Goal: Task Accomplishment & Management: Manage account settings

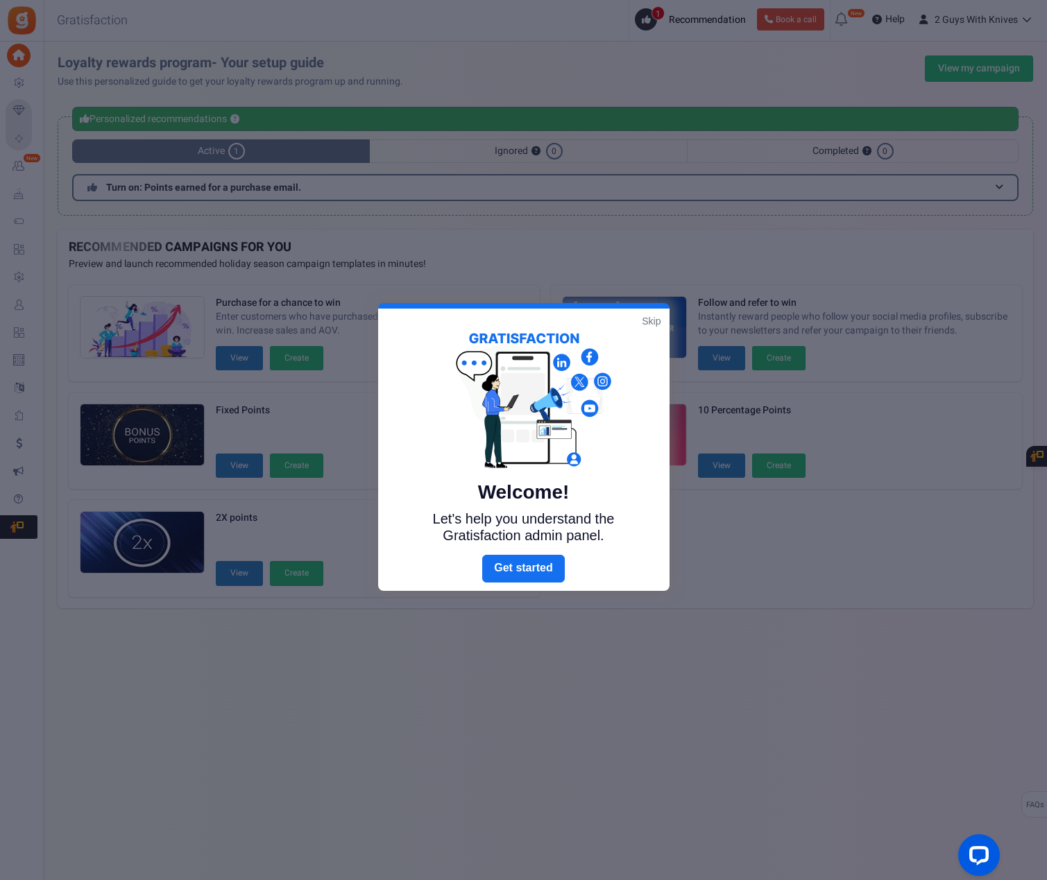
click at [646, 324] on link "Skip" at bounding box center [651, 321] width 19 height 14
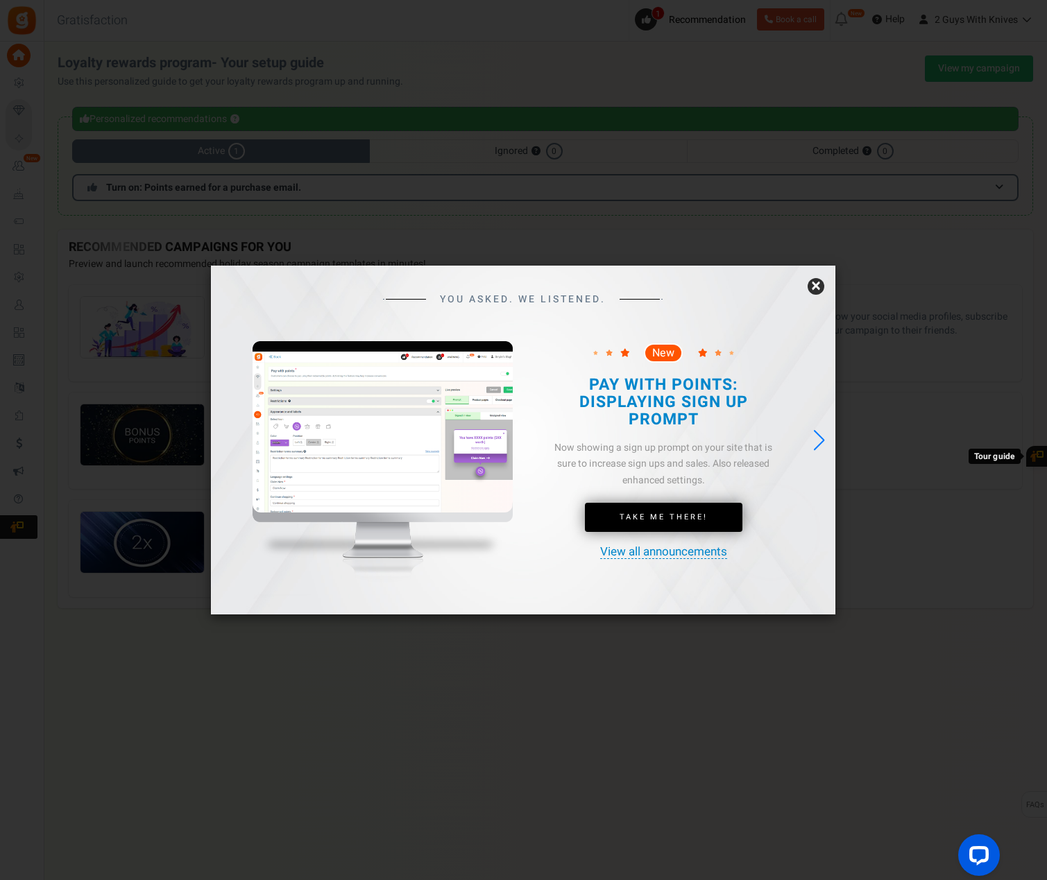
click at [815, 286] on link "×" at bounding box center [815, 286] width 17 height 17
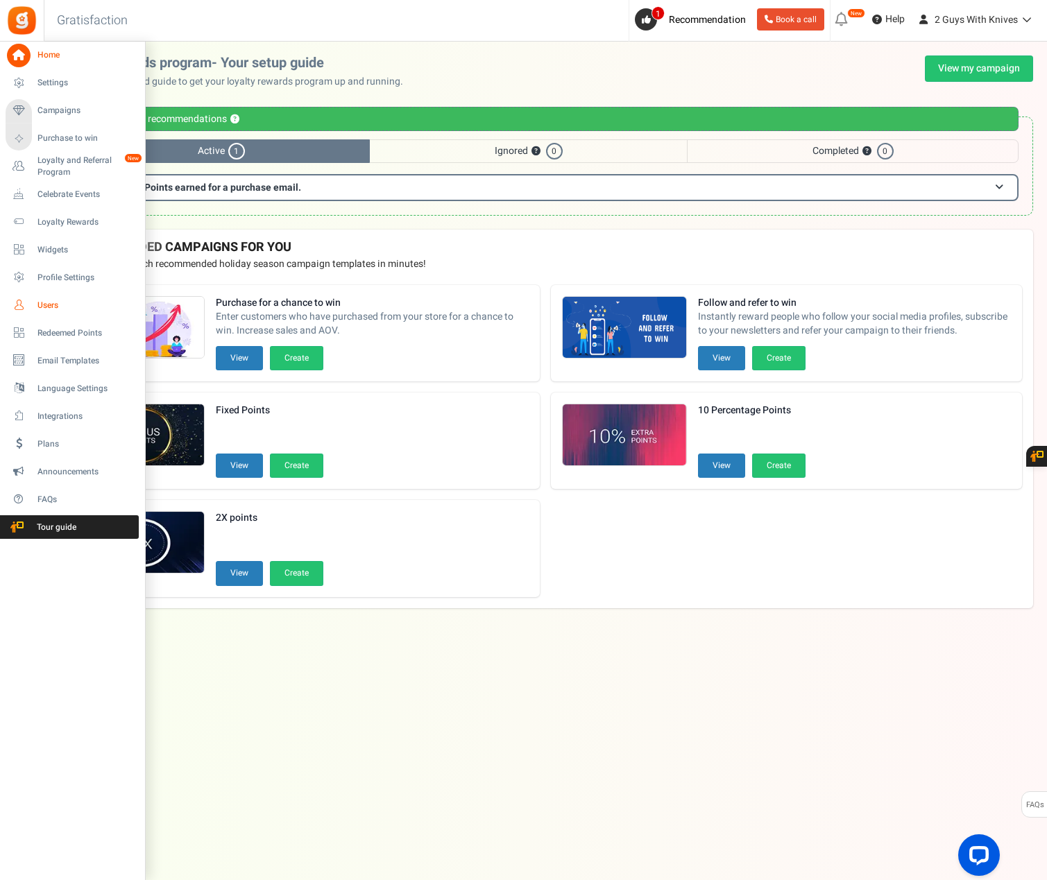
click at [63, 306] on span "Users" at bounding box center [85, 306] width 97 height 12
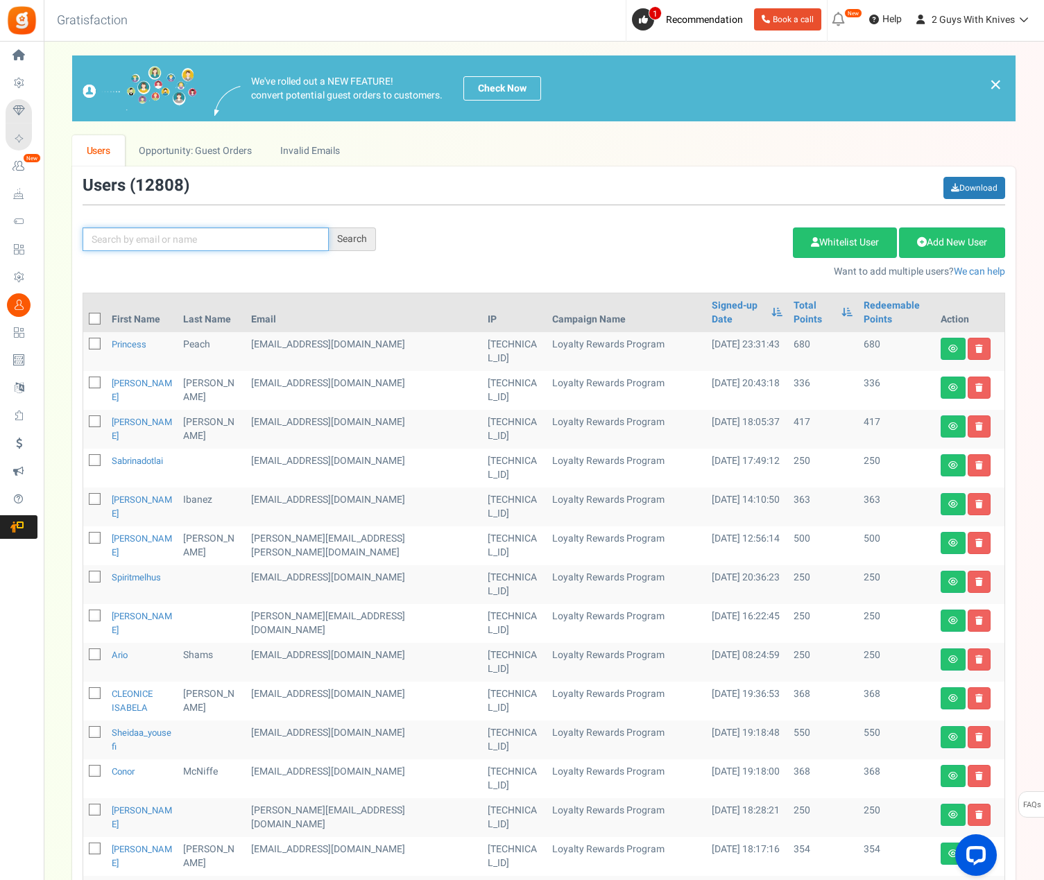
click at [239, 239] on input "text" at bounding box center [206, 240] width 246 height 24
type input "[PERSON_NAME]"
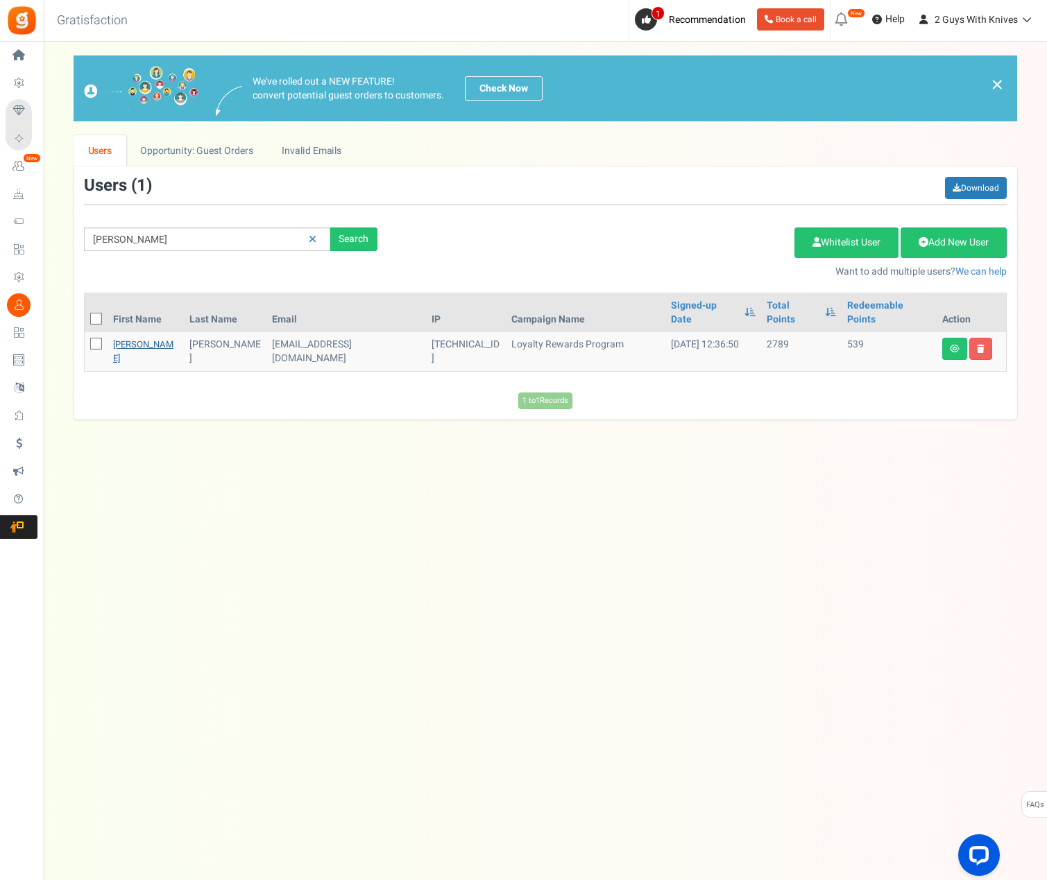
click at [121, 338] on link "[PERSON_NAME]" at bounding box center [143, 351] width 60 height 27
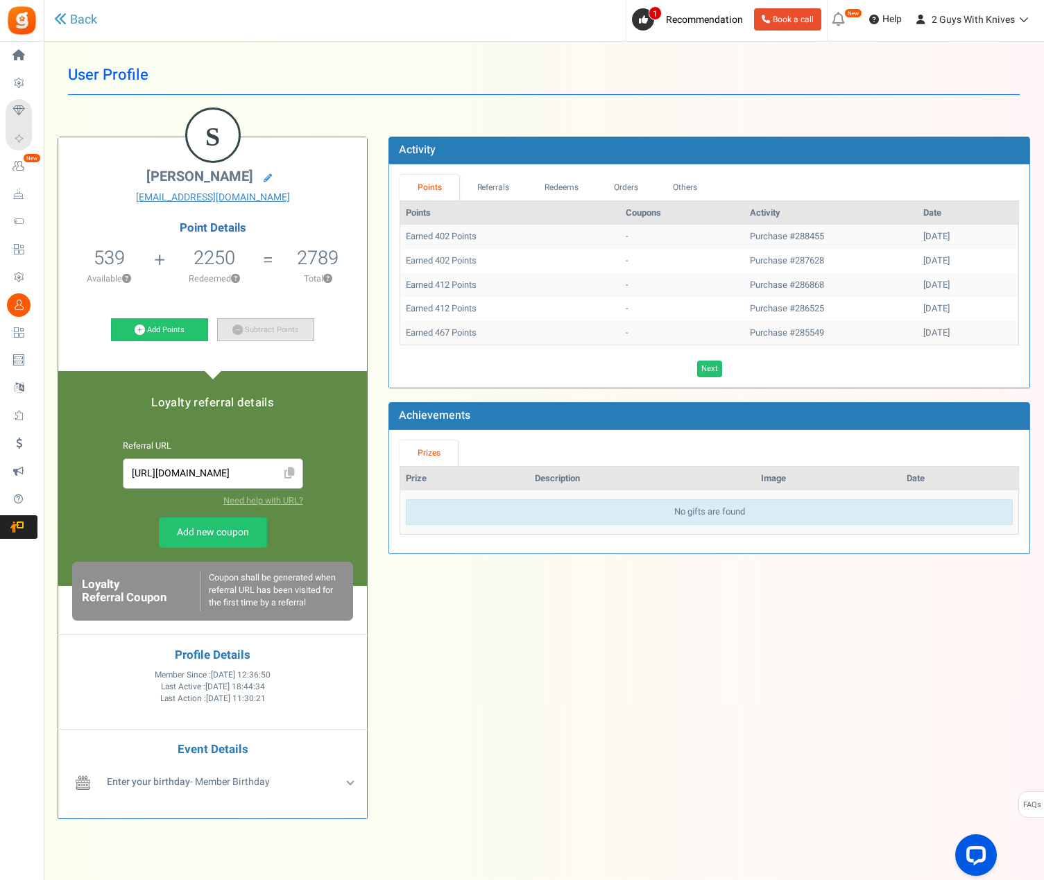
click at [282, 329] on link "Subtract Points" at bounding box center [265, 330] width 97 height 24
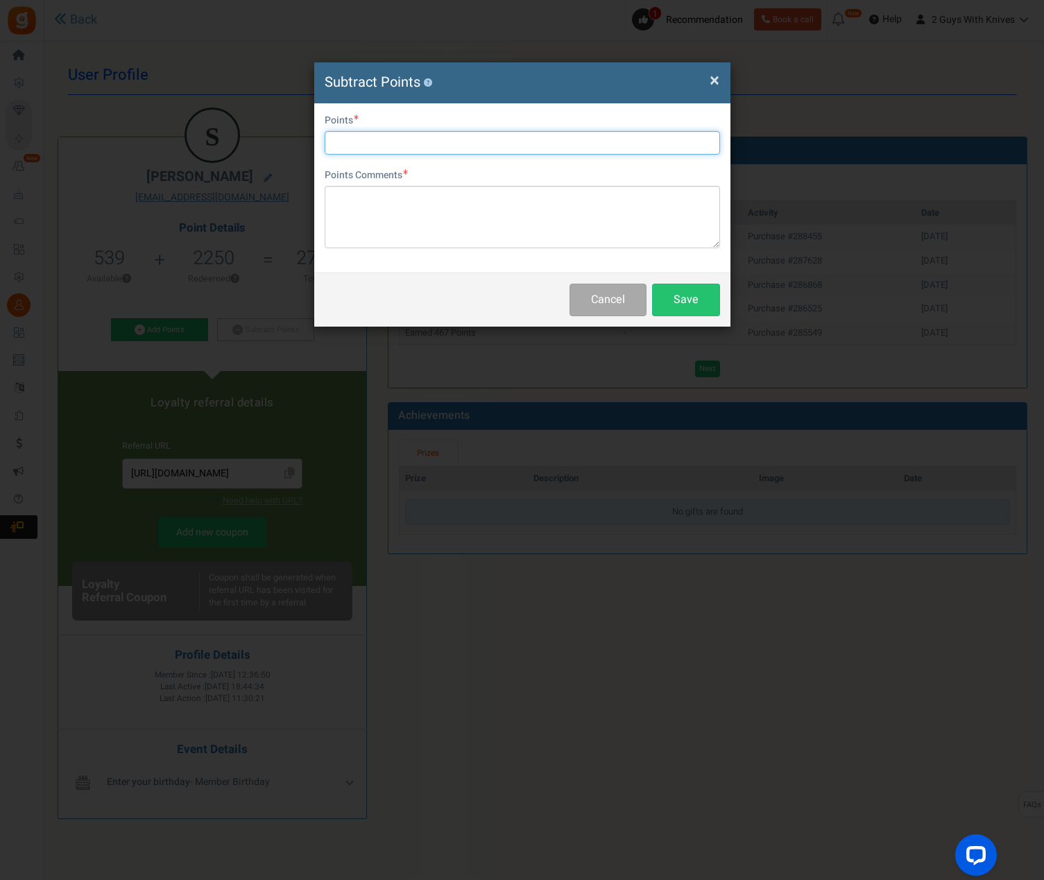
click at [425, 144] on input "text" at bounding box center [522, 143] width 395 height 24
type input "500"
click at [555, 215] on textarea at bounding box center [522, 217] width 395 height 62
paste textarea "289210"
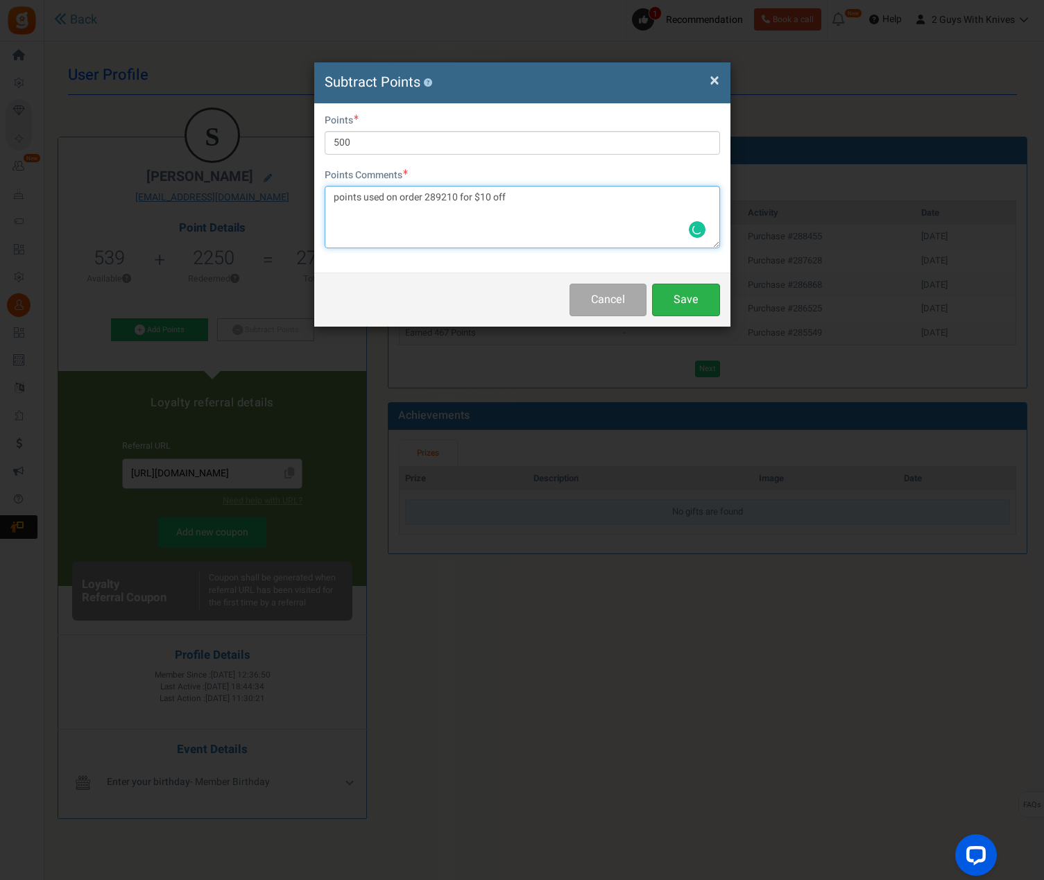
type textarea "points used on order 289210 for $10 off"
click at [696, 299] on button "Save" at bounding box center [686, 300] width 68 height 33
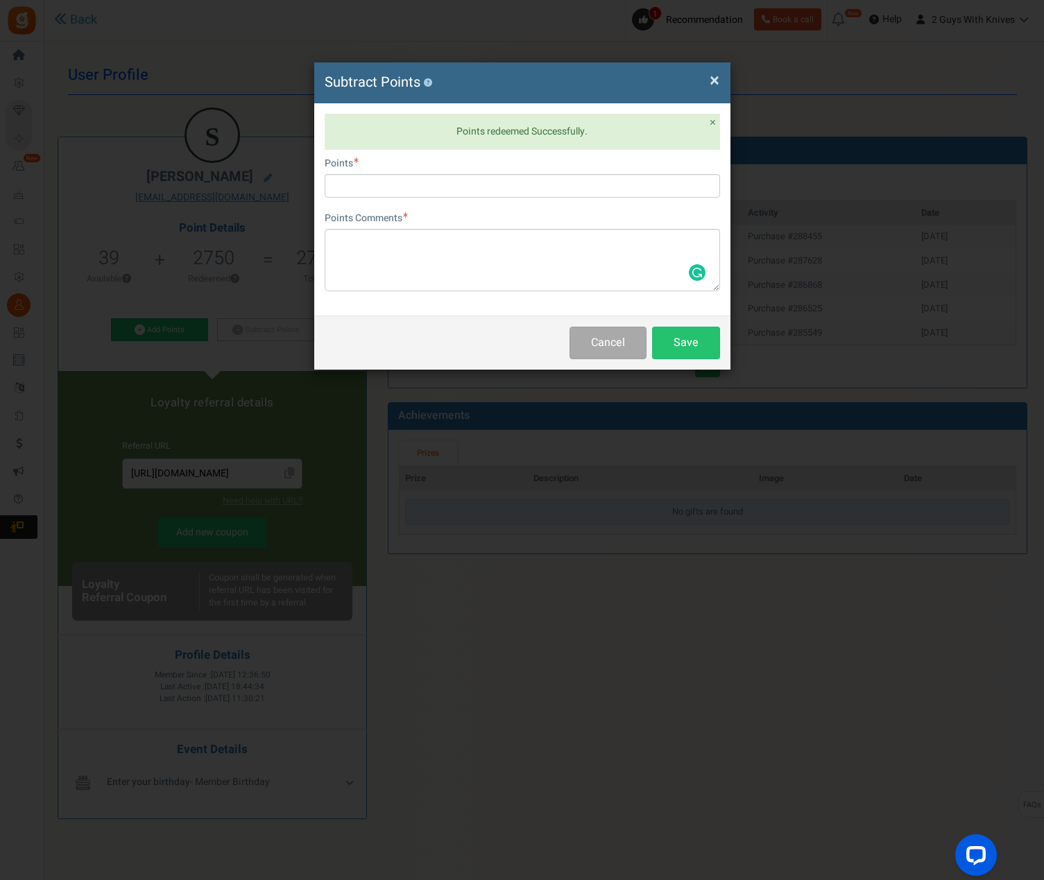
click at [711, 85] on span "×" at bounding box center [715, 80] width 10 height 26
